Goal: Task Accomplishment & Management: Complete application form

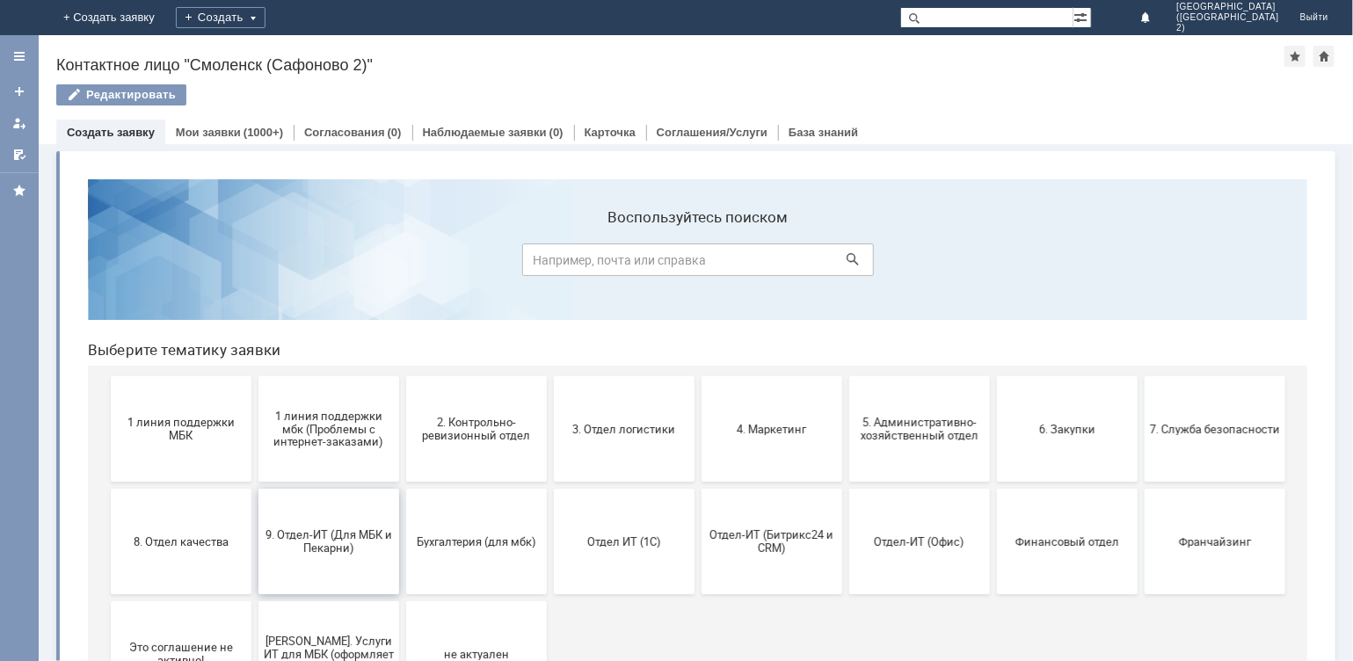
click at [332, 549] on span "9. Отдел-ИТ (Для МБК и Пекарни)" at bounding box center [328, 540] width 130 height 26
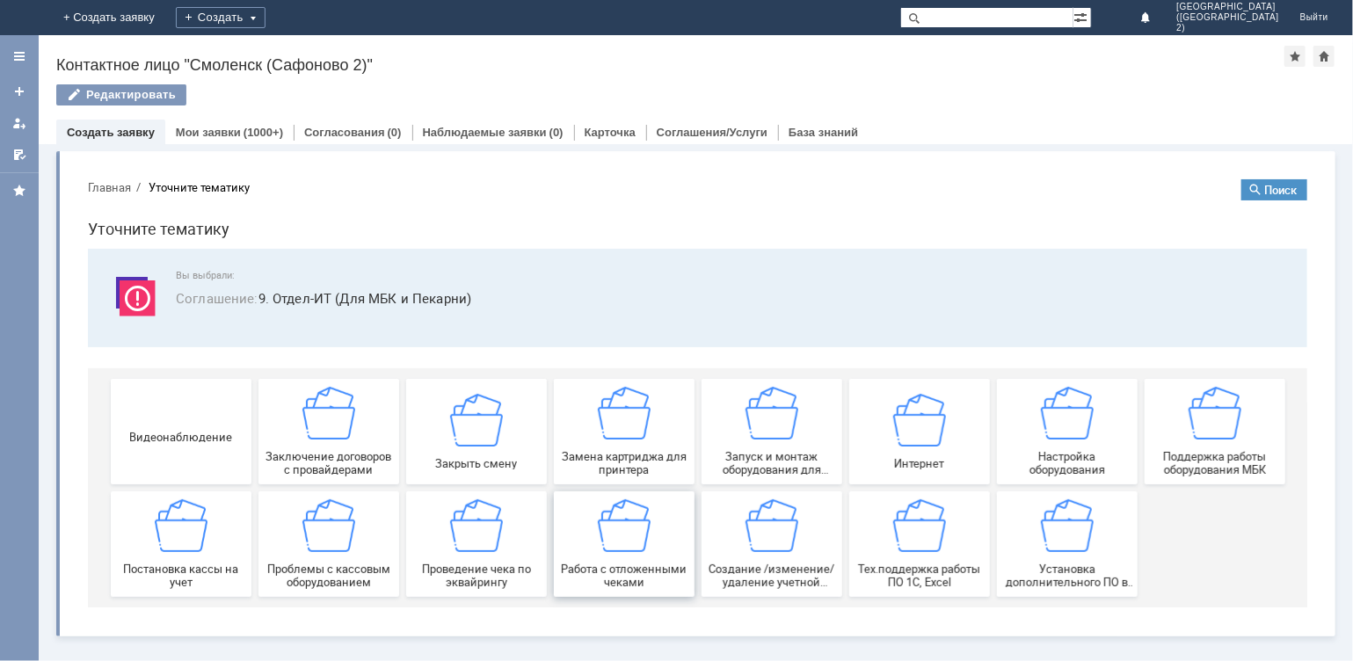
click at [629, 549] on img at bounding box center [623, 524] width 53 height 53
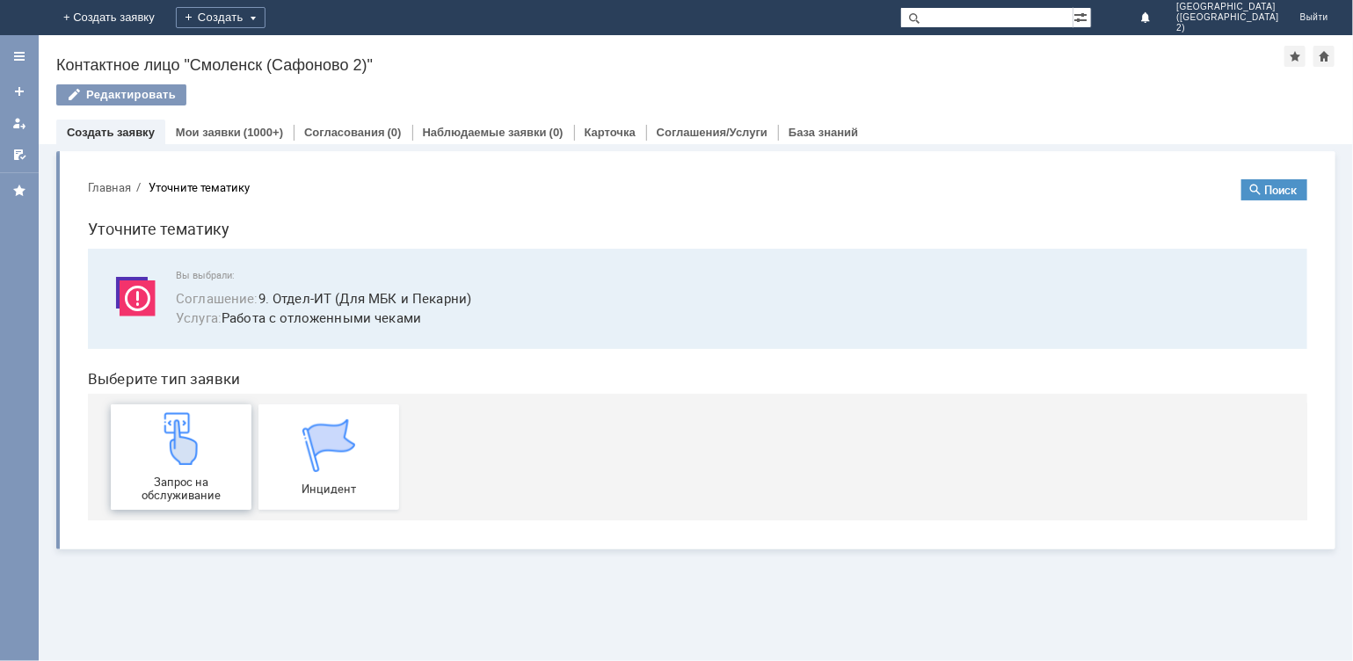
click at [224, 418] on div "Запрос на обслуживание" at bounding box center [180, 456] width 130 height 90
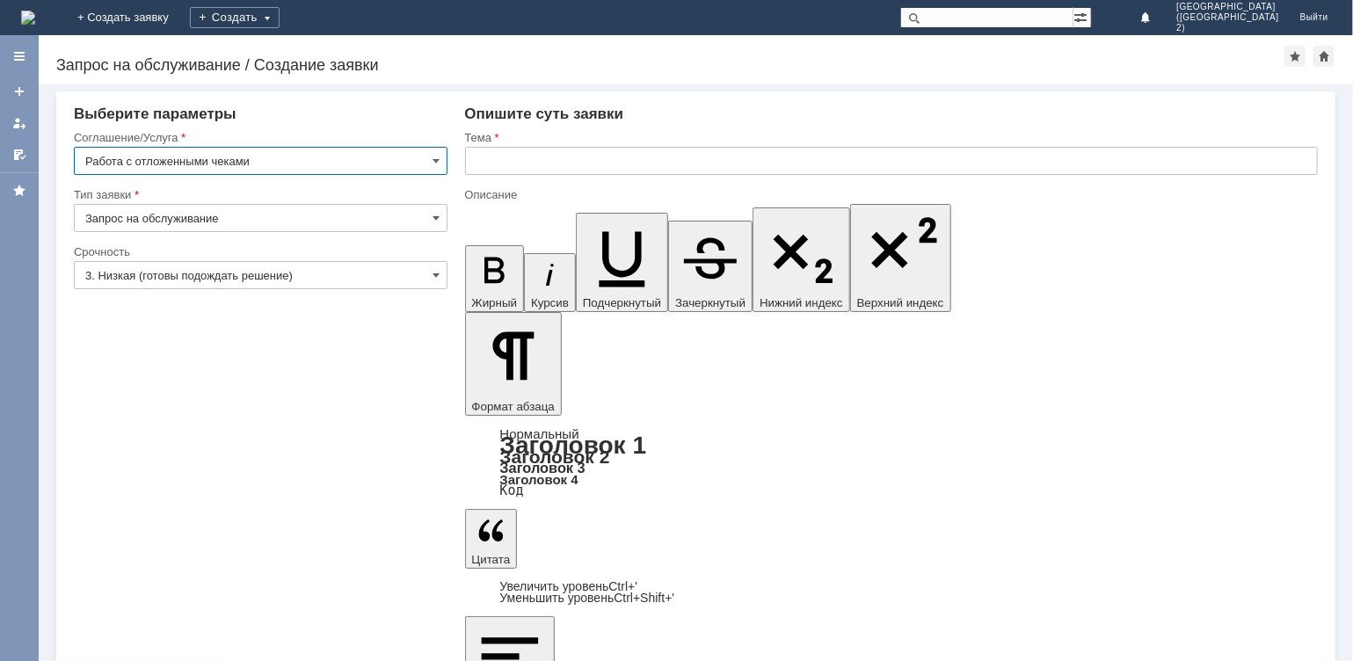
click at [543, 164] on input "text" at bounding box center [892, 161] width 854 height 28
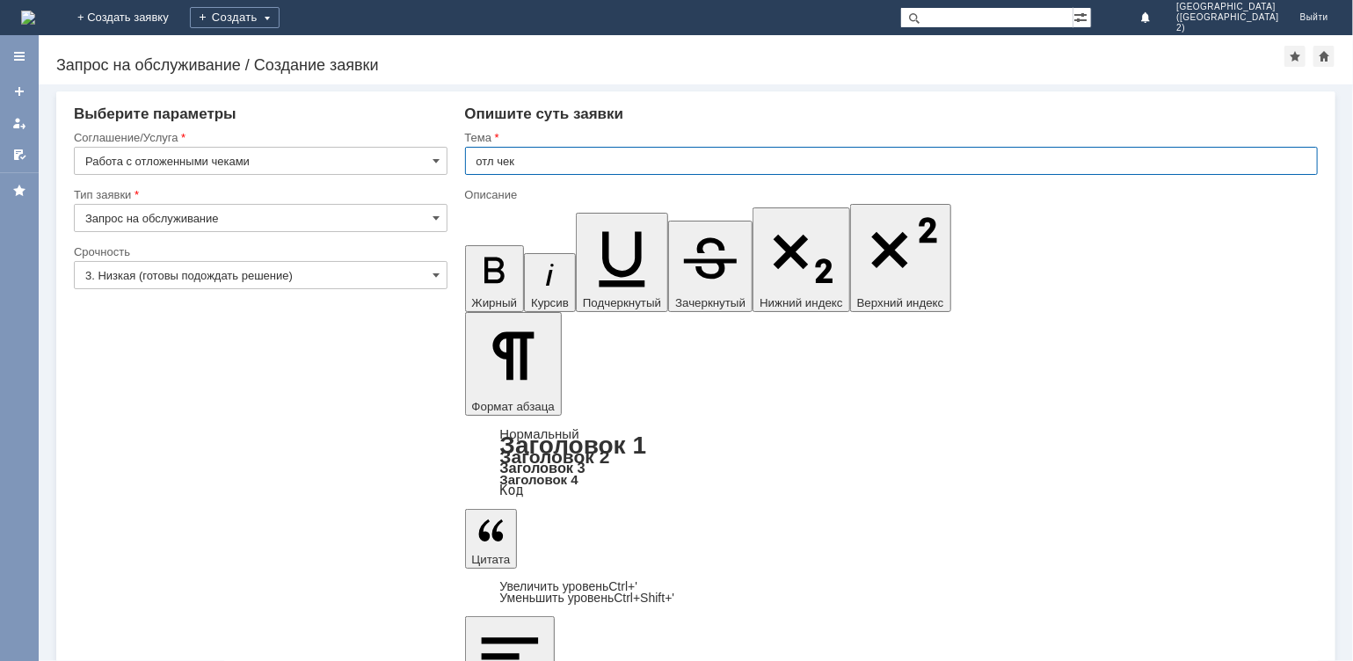
type input "отл чек"
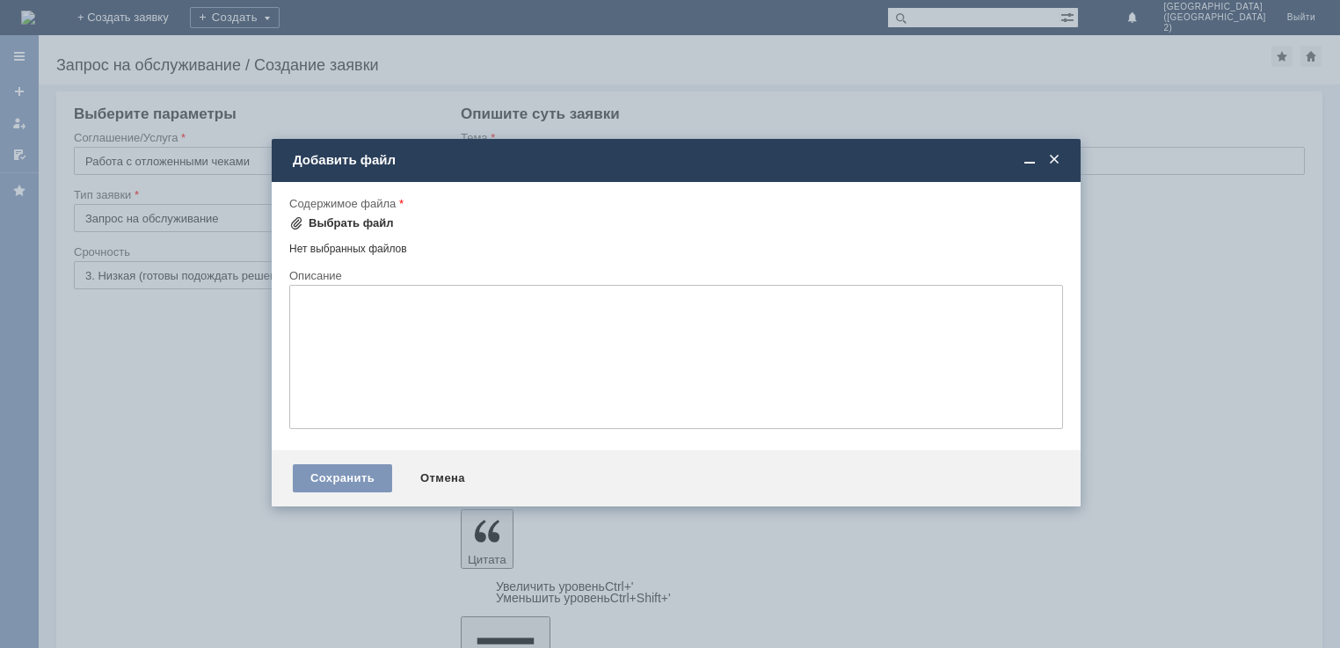
click at [330, 219] on div "Выбрать файл" at bounding box center [351, 223] width 85 height 14
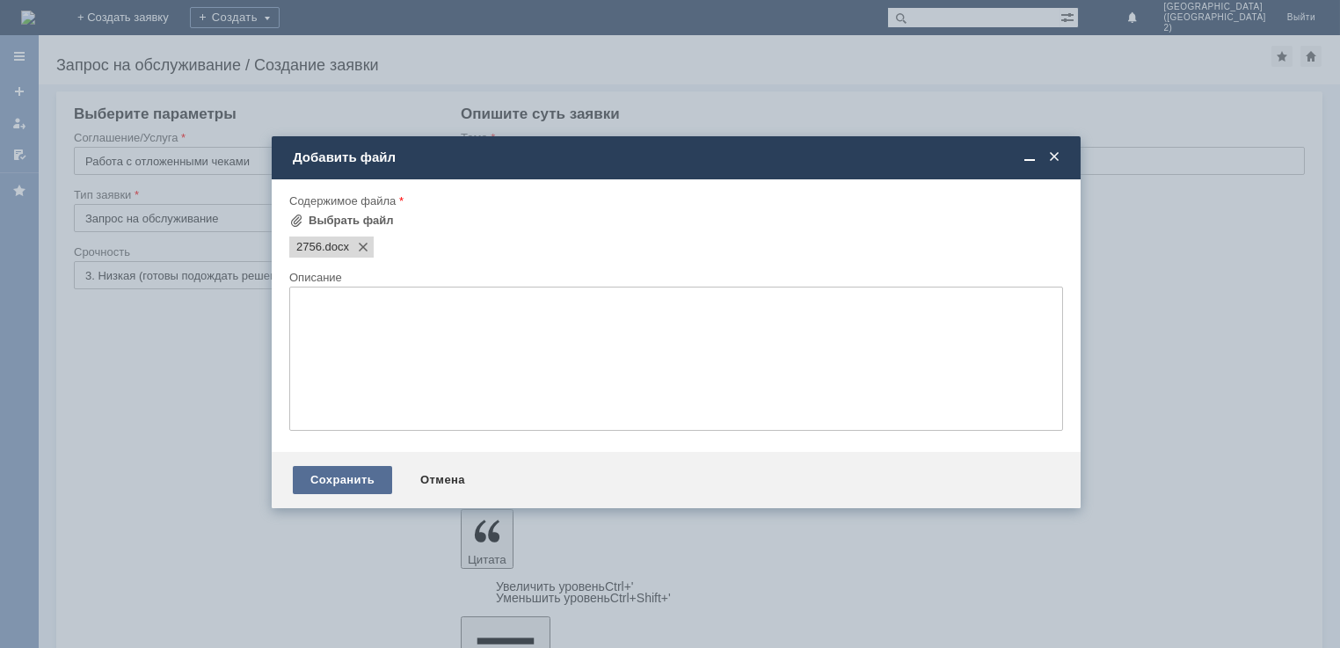
click at [345, 484] on div "Сохранить" at bounding box center [342, 480] width 99 height 28
